Goal: Task Accomplishment & Management: Use online tool/utility

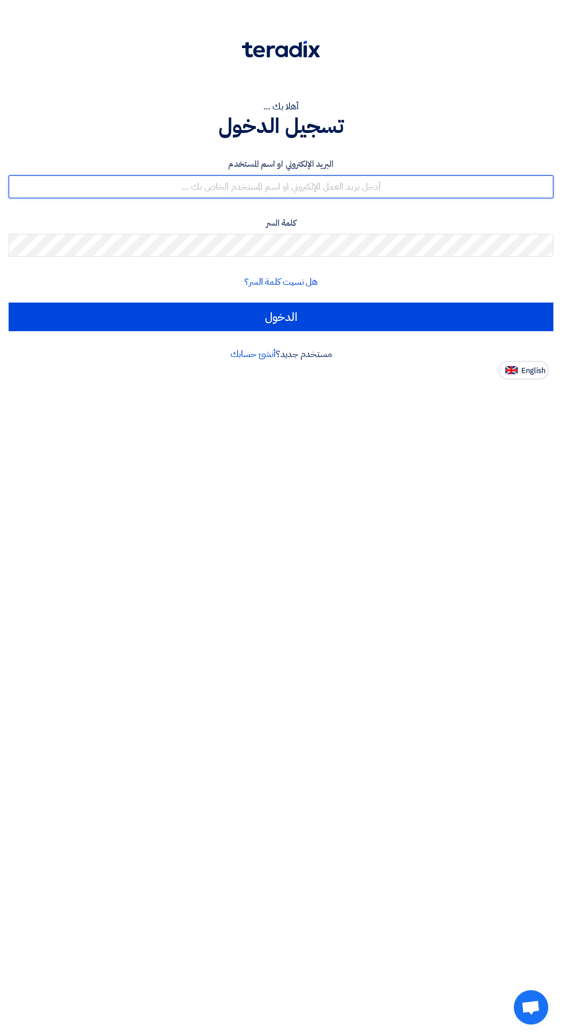
click at [130, 187] on input "text" at bounding box center [281, 186] width 544 height 23
type input "[EMAIL_ADDRESS][DOMAIN_NAME]"
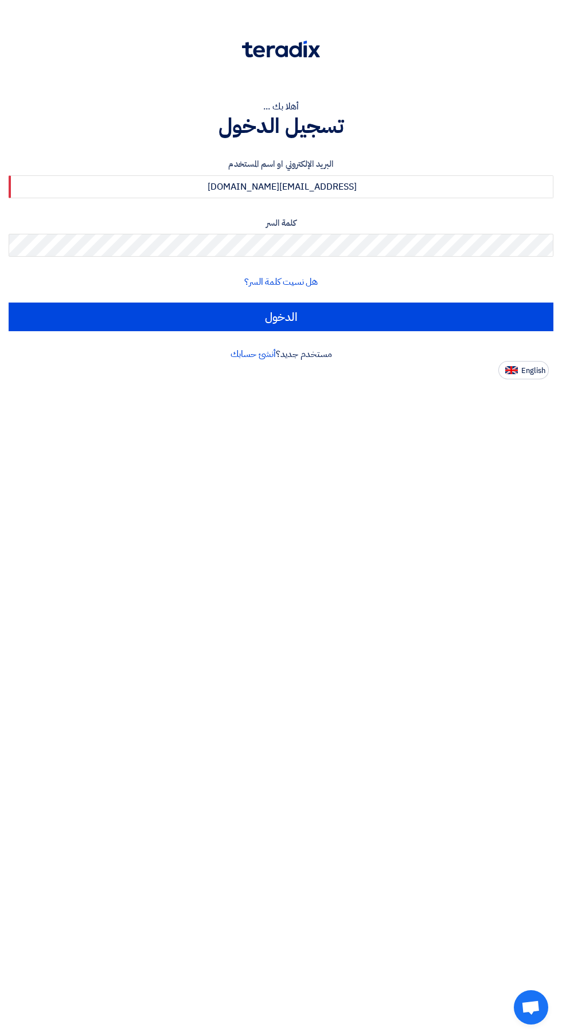
click at [9, 303] on input "الدخول" at bounding box center [281, 317] width 544 height 29
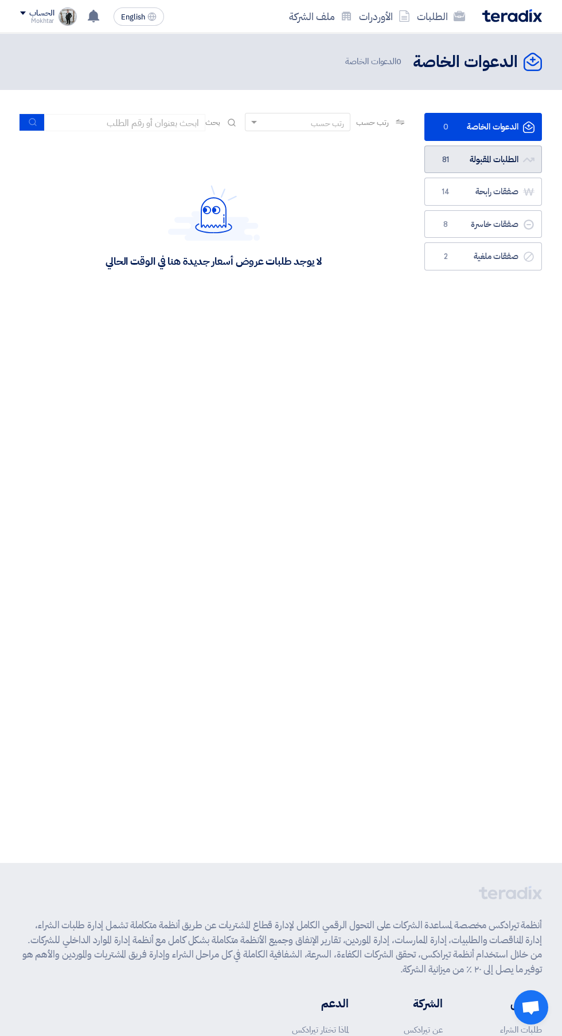
click at [508, 164] on link "الطلبات المقبولة الطلبات المقبولة 81" at bounding box center [482, 160] width 117 height 28
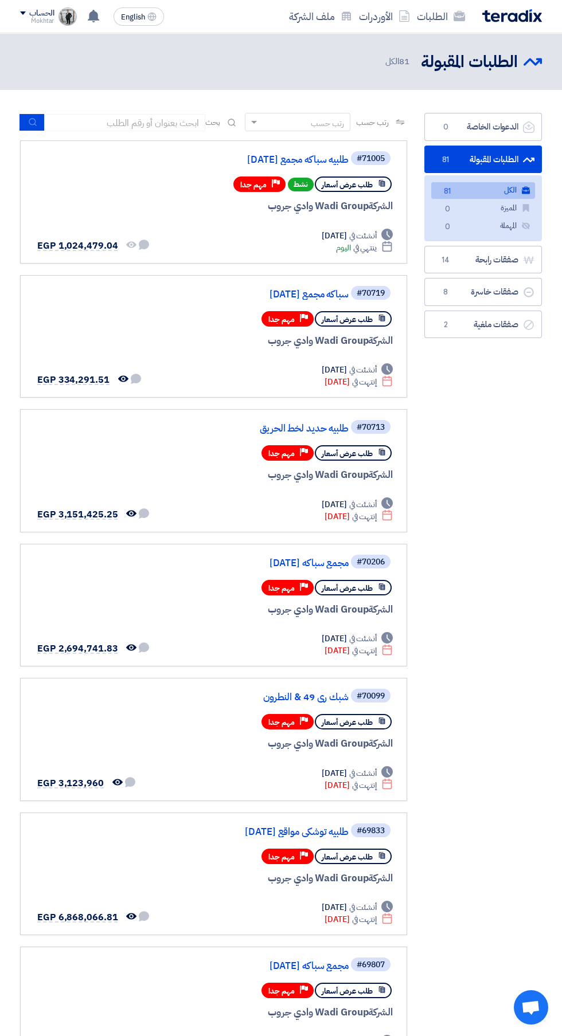
scroll to position [0, -2]
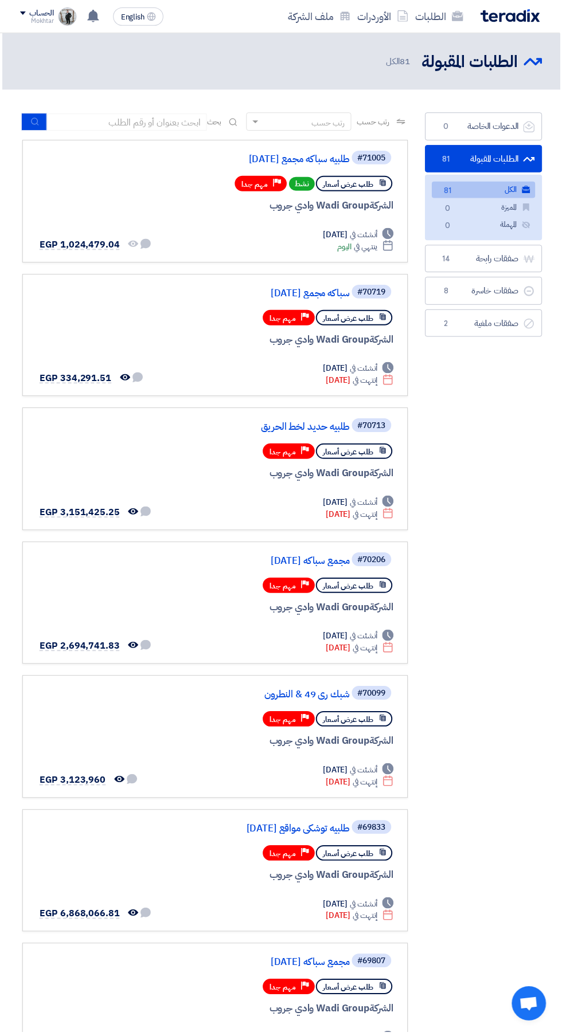
click at [300, 154] on div "#71005 طلبيه سباكه مجمع [DATE]" at bounding box center [216, 159] width 358 height 18
click at [305, 166] on div "#71005 طلبيه سباكه مجمع [DATE]" at bounding box center [216, 159] width 358 height 18
click at [336, 160] on link "طلبيه سباكه مجمع [DATE]" at bounding box center [235, 160] width 229 height 10
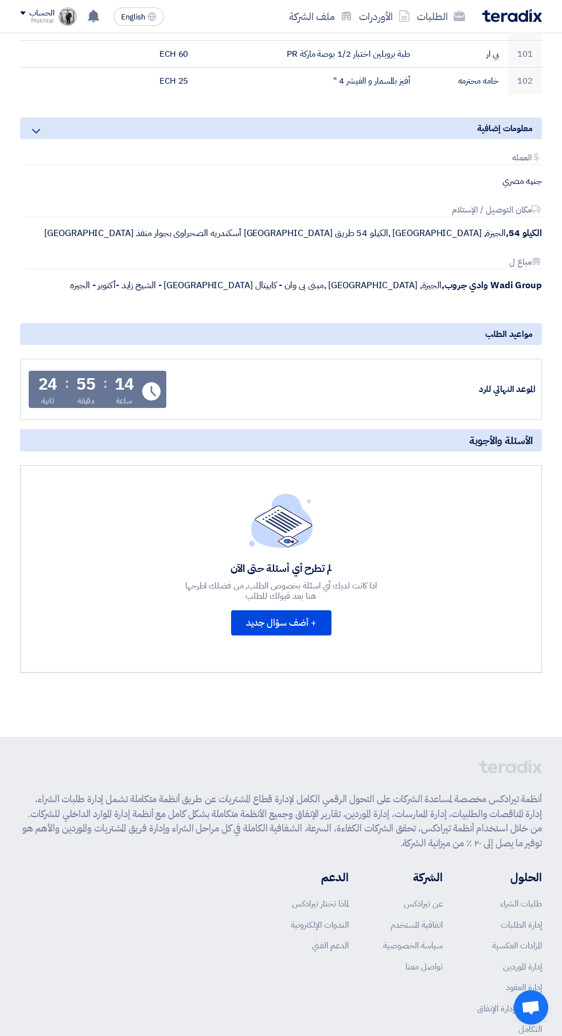
scroll to position [3157, 0]
